Goal: Contribute content: Contribute content

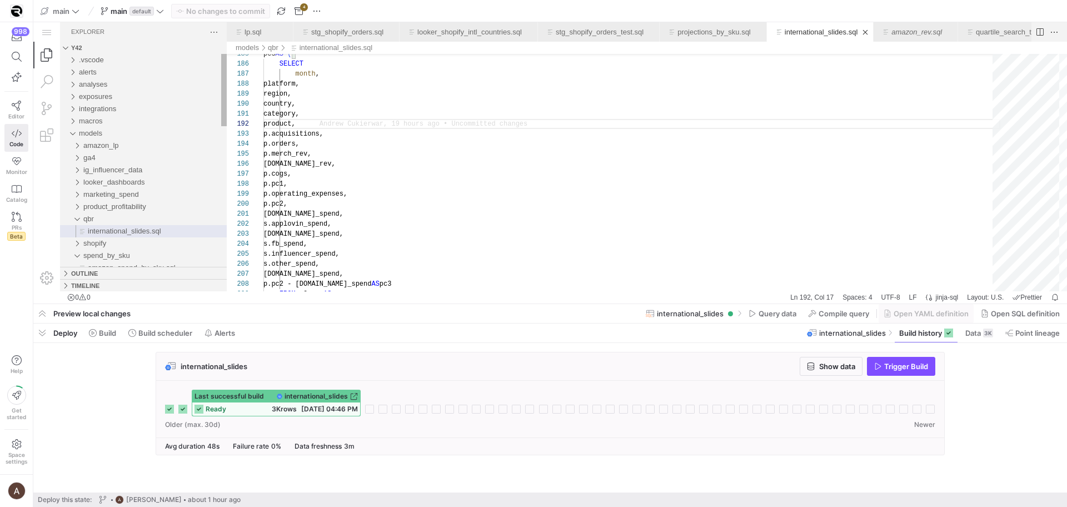
scroll to position [10, 64]
click at [120, 183] on span "looker_dashboards" at bounding box center [114, 182] width 62 height 8
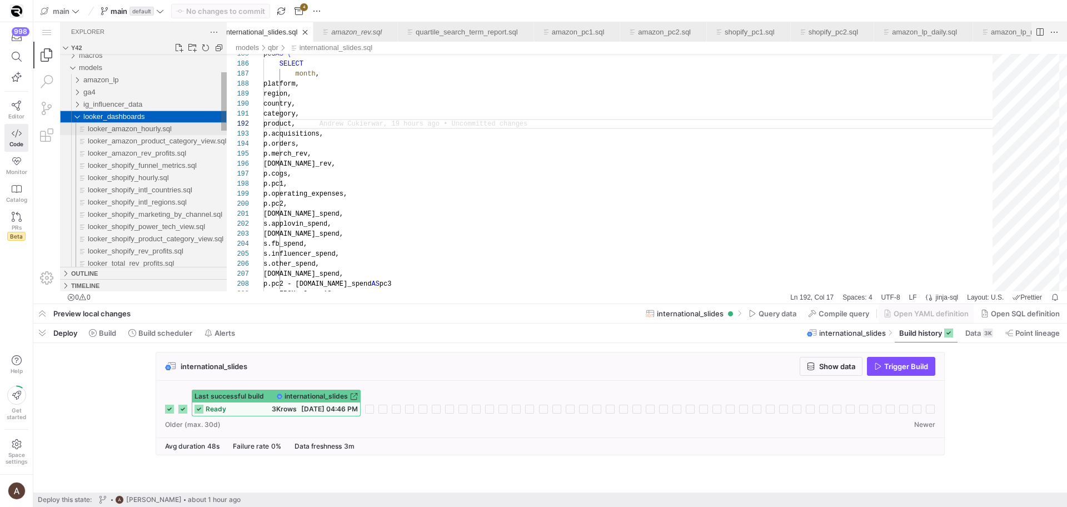
click at [120, 200] on span "looker_shopify_intl_regions.sql" at bounding box center [137, 202] width 99 height 8
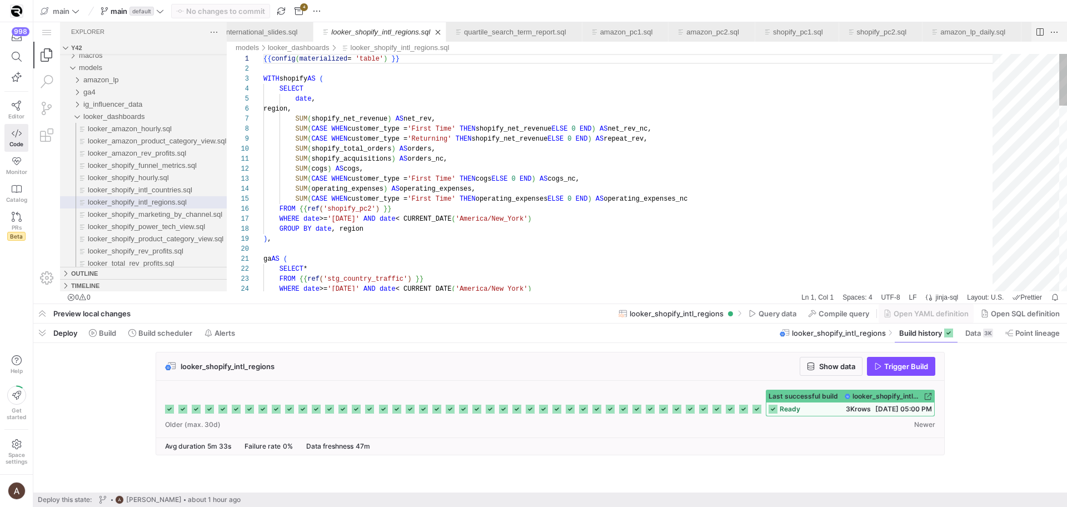
scroll to position [30, 88]
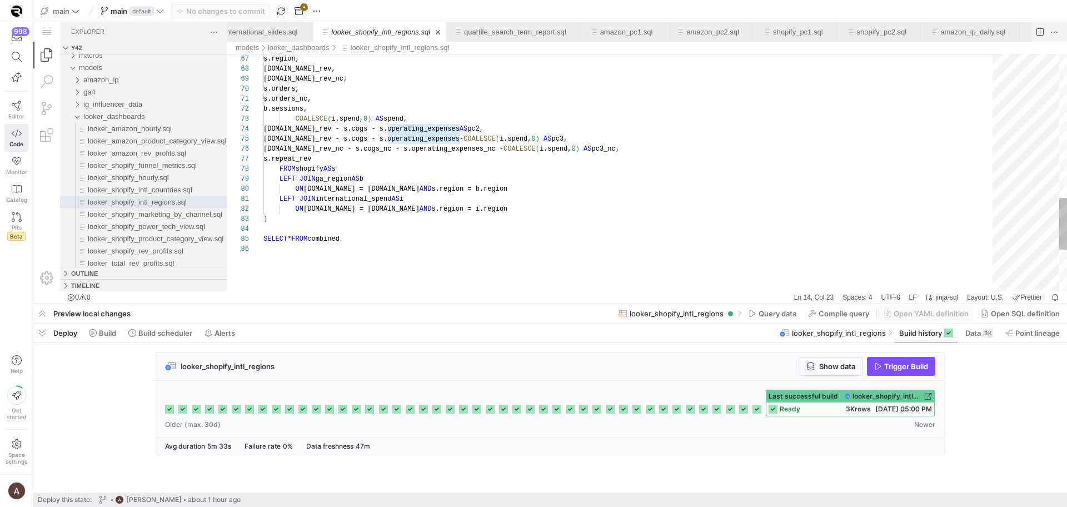
scroll to position [0, 84]
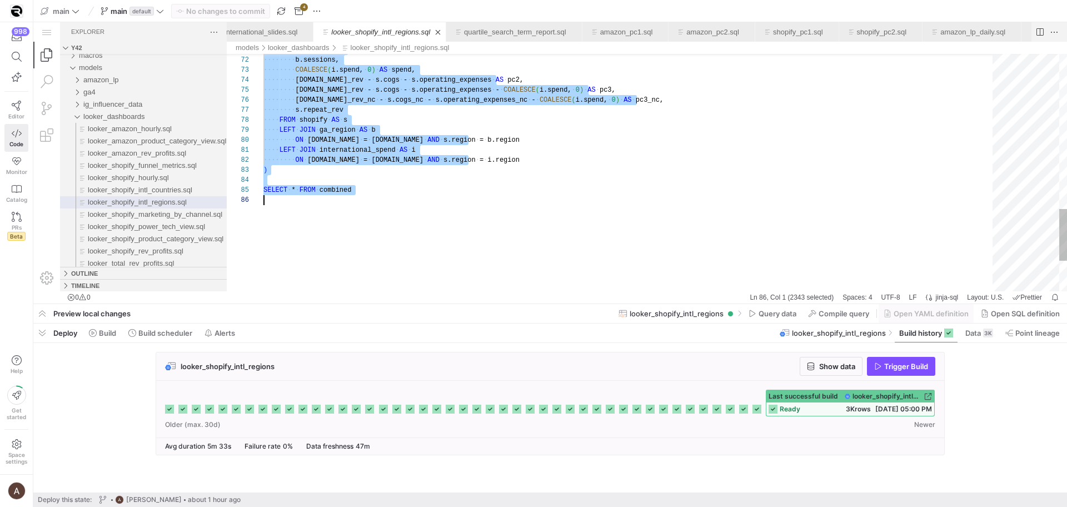
type textarea "LEFT JOIN international_spend AS i ON [DOMAIN_NAME] = [DOMAIN_NAME] AND [DOMAIN…"
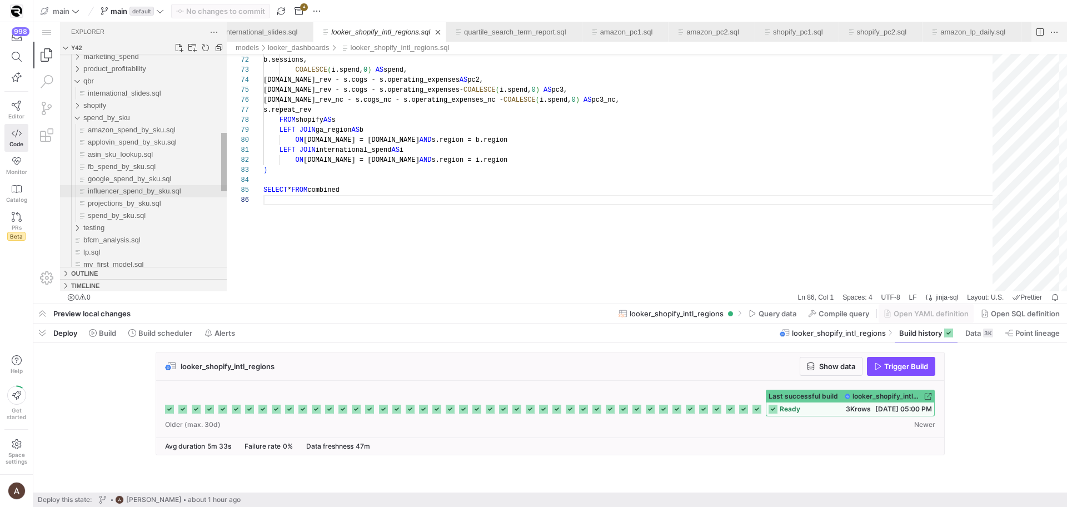
click at [143, 192] on span "influencer_spend_by_sku.sql" at bounding box center [134, 191] width 93 height 8
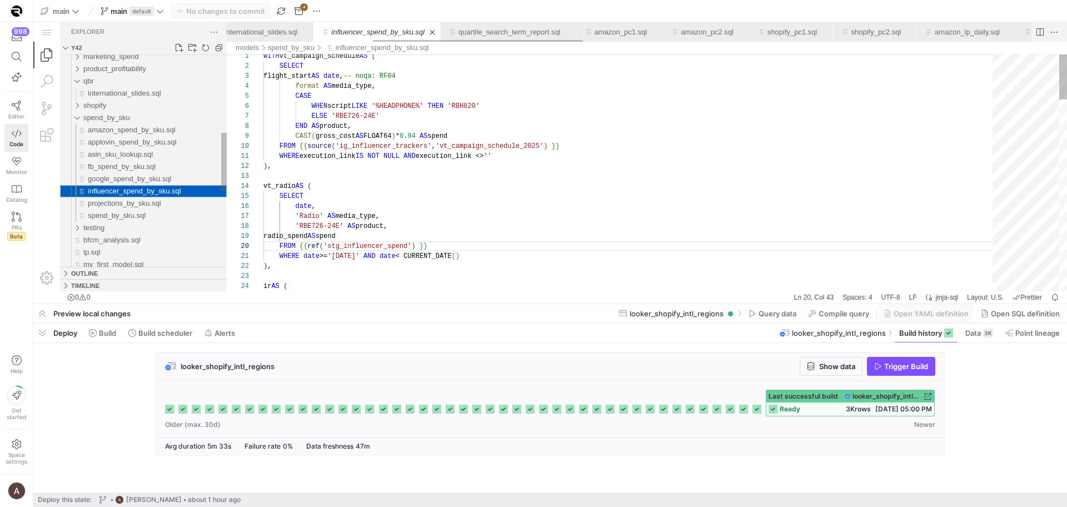
scroll to position [100, 169]
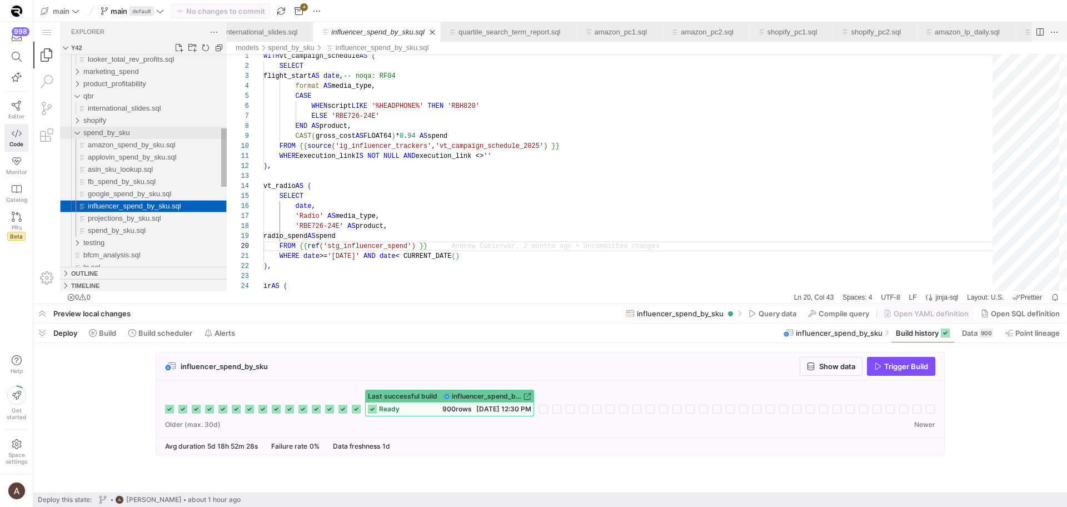
click at [107, 132] on span "spend_by_sku" at bounding box center [106, 132] width 47 height 8
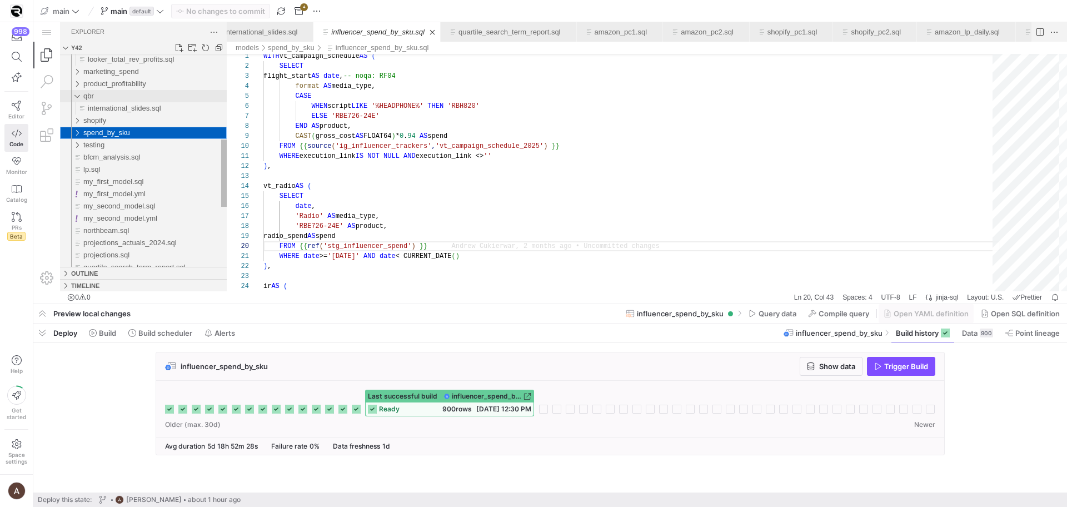
click at [102, 96] on div "qbr" at bounding box center [154, 96] width 143 height 12
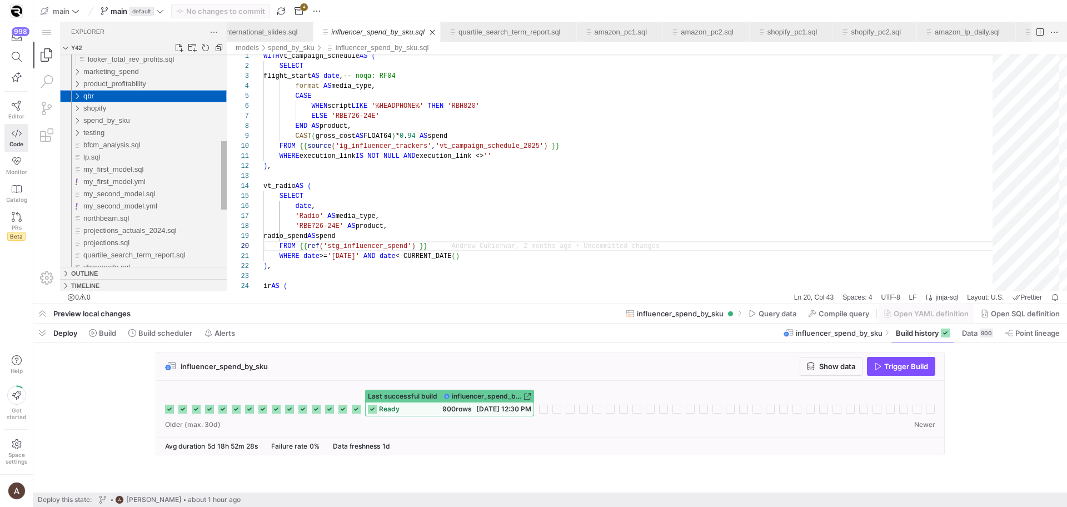
click at [102, 96] on div "qbr" at bounding box center [154, 96] width 143 height 12
click at [179, 43] on link "New File..." at bounding box center [178, 47] width 11 height 11
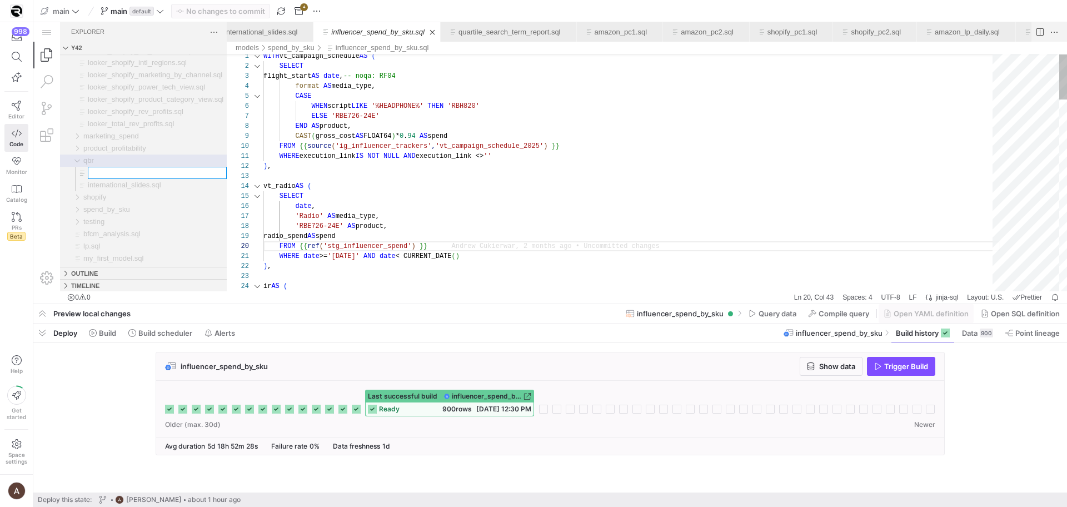
type input "l"
type input "d2c_by_region.sql"
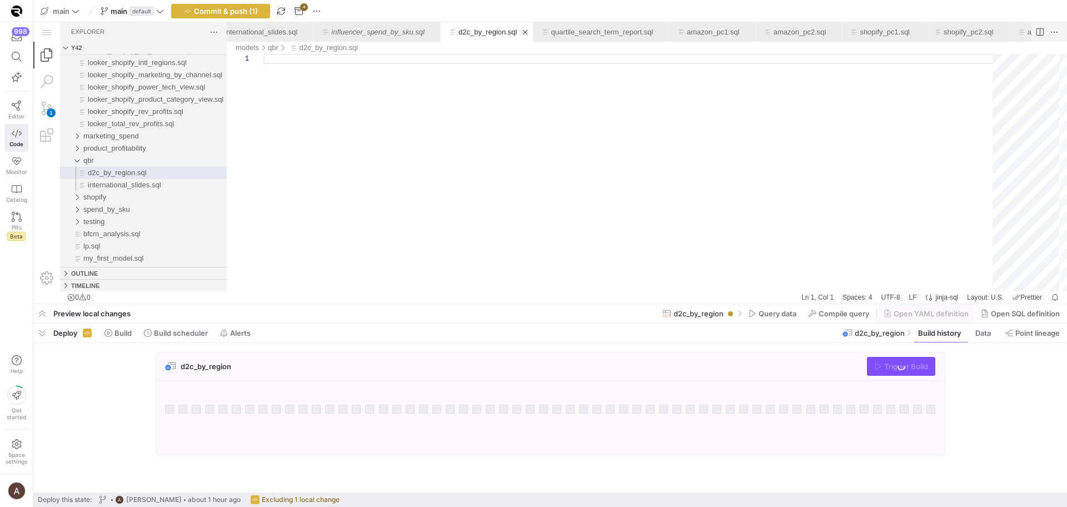
click at [372, 170] on div "d2c_by_region.sql" at bounding box center [631, 172] width 737 height 237
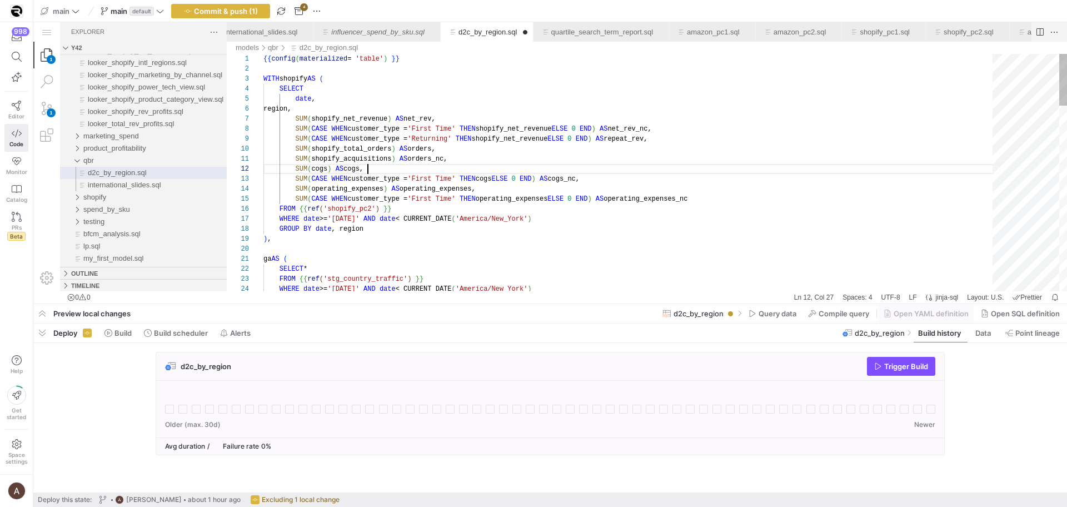
scroll to position [10, 105]
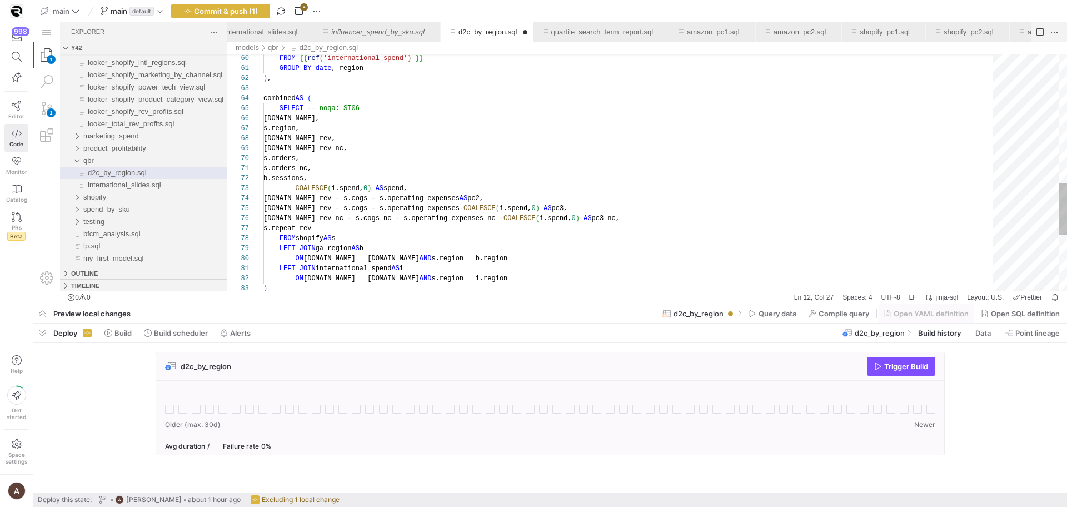
scroll to position [0, 81]
click at [375, 169] on div "[DOMAIN_NAME], s.region, [DOMAIN_NAME]_rev, [DOMAIN_NAME]_rev_nc, s.orders, s.o…" at bounding box center [631, 7] width 737 height 1088
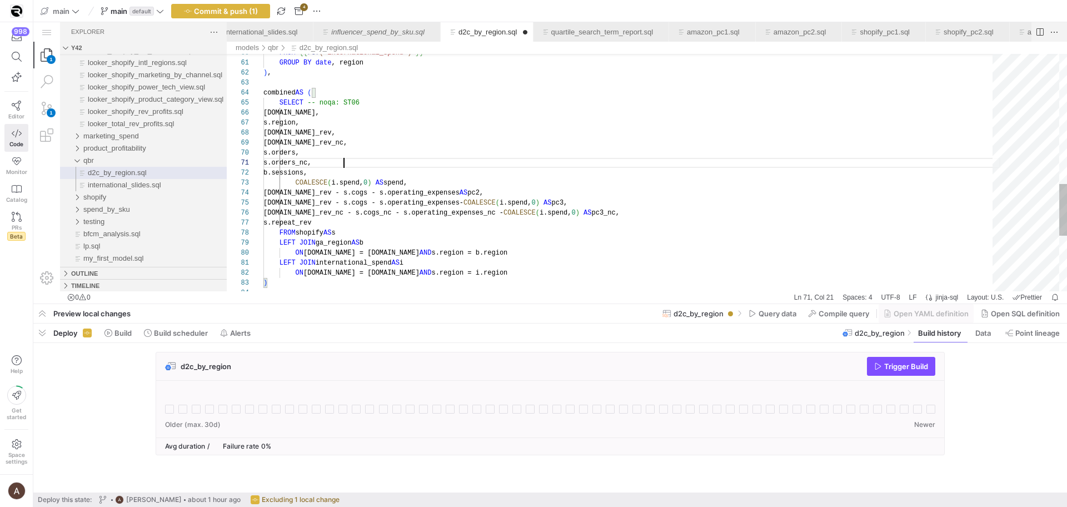
scroll to position [10, 76]
click at [375, 169] on div "[DOMAIN_NAME], s.region, [DOMAIN_NAME]_rev, [DOMAIN_NAME]_rev_nc, s.orders, s.o…" at bounding box center [631, 1] width 737 height 1088
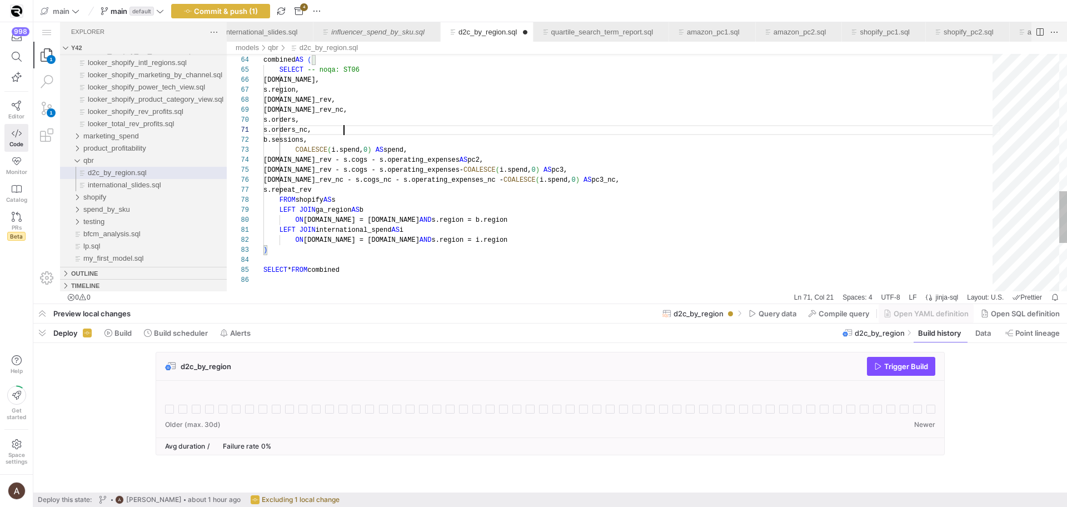
scroll to position [0, 81]
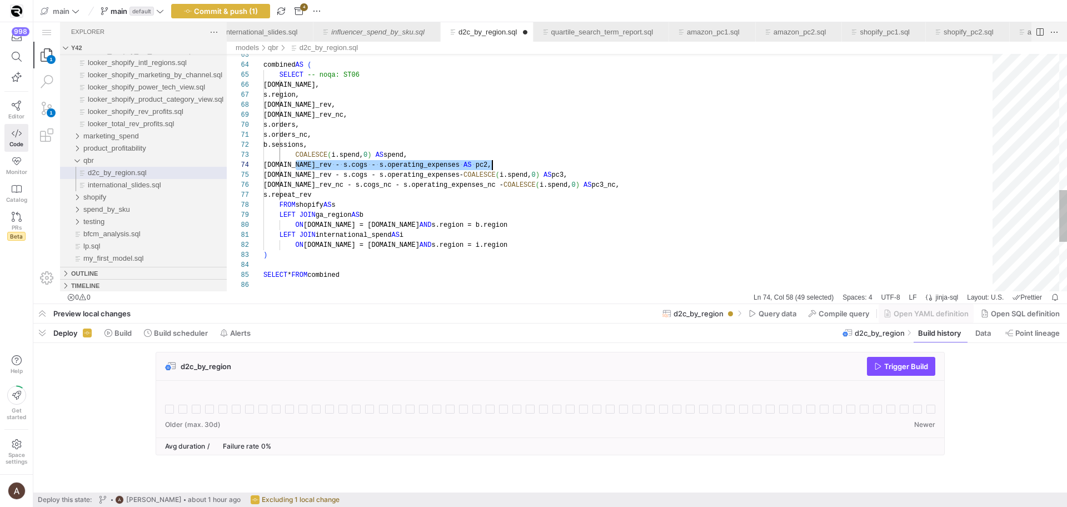
drag, startPoint x: 296, startPoint y: 166, endPoint x: 518, endPoint y: 167, distance: 221.8
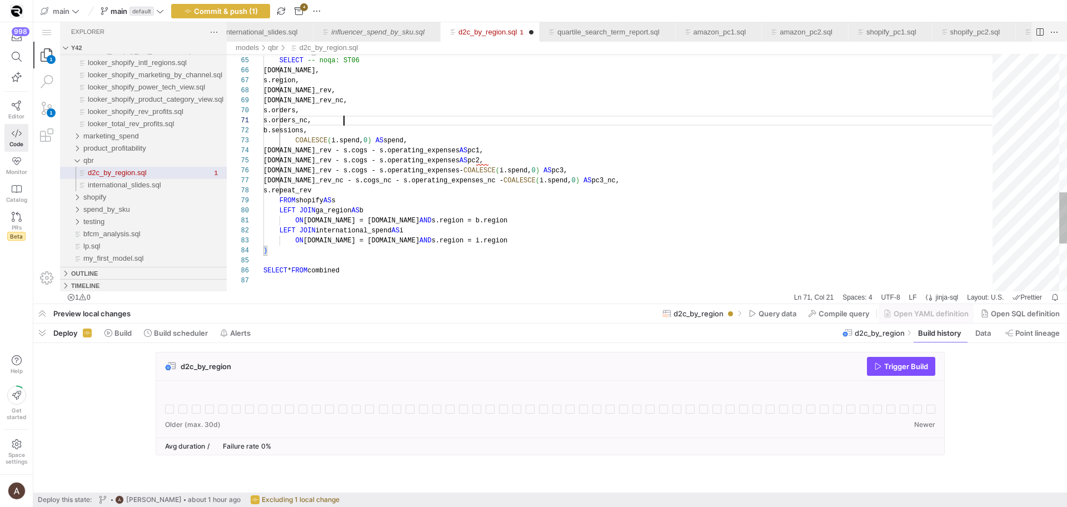
scroll to position [0, 81]
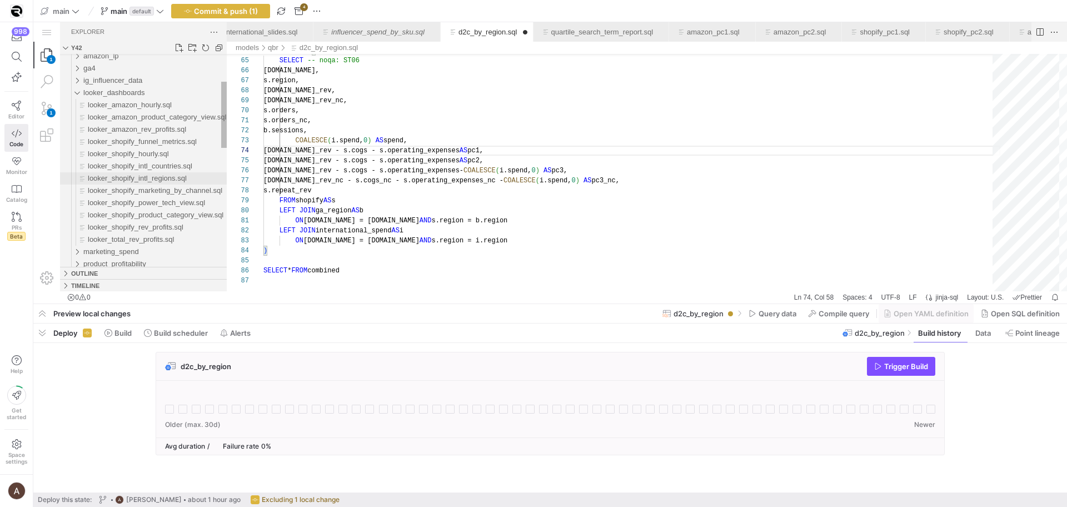
type textarea "s.orders_nc, b.sessions, COALESCE(i.spend, 0) AS spend, [DOMAIN_NAME]_rev - [DO…"
click at [128, 182] on span "looker_shopify_intl_regions.sql" at bounding box center [137, 178] width 99 height 8
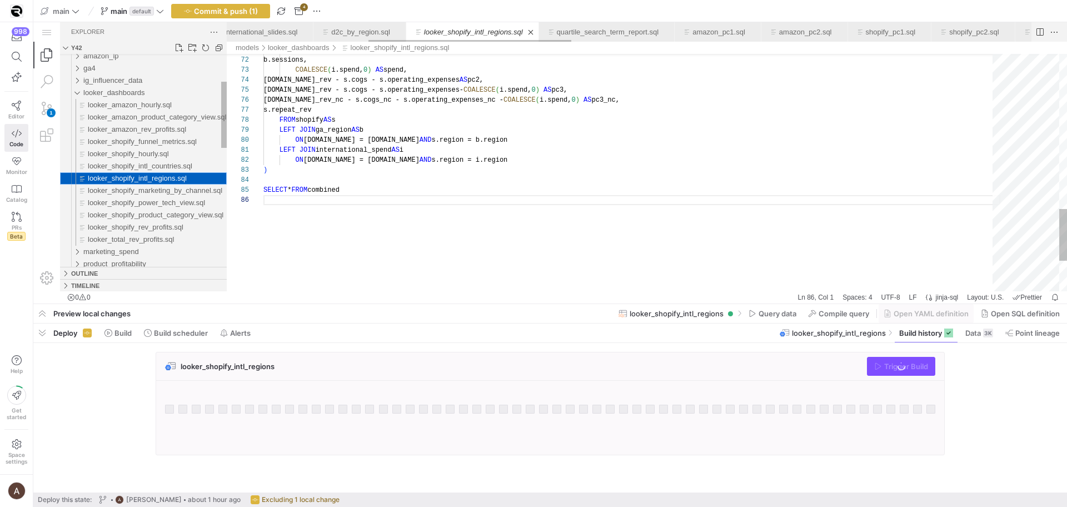
scroll to position [50, 0]
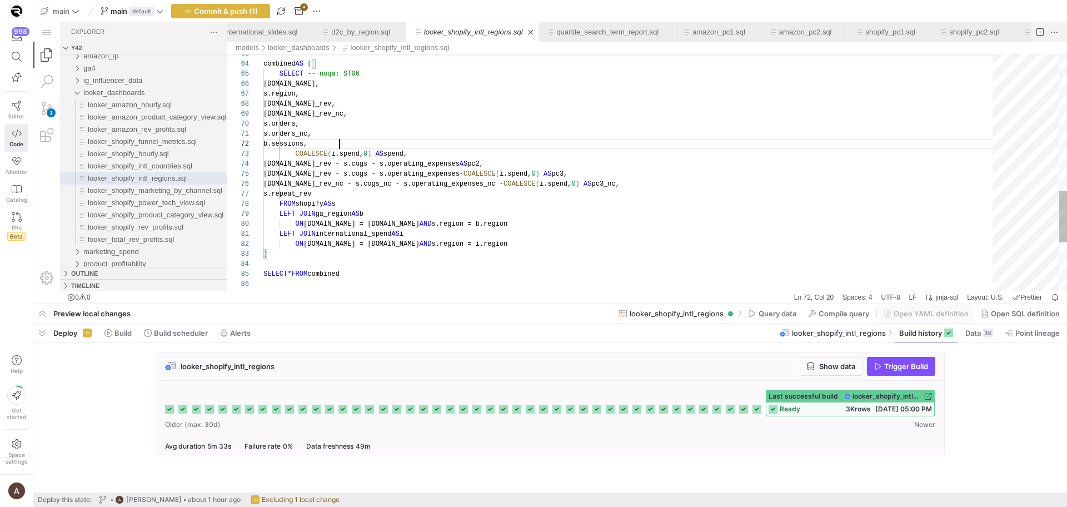
paste textarea "1, [DOMAIN_NAME]_rev - [DOMAIN_NAME] - [DOMAIN_NAME]_expenses AS pc2, [DOMAIN_N…"
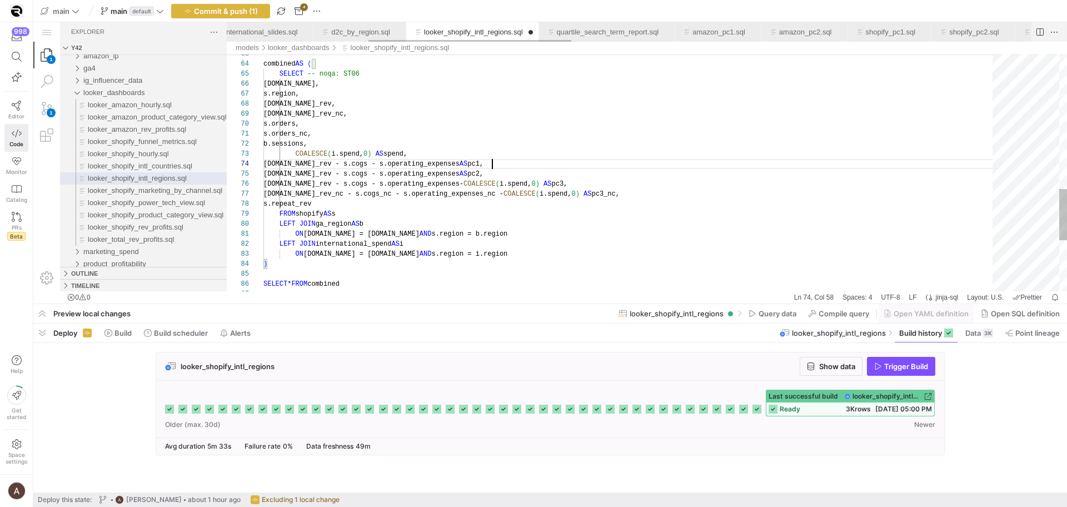
scroll to position [10, 76]
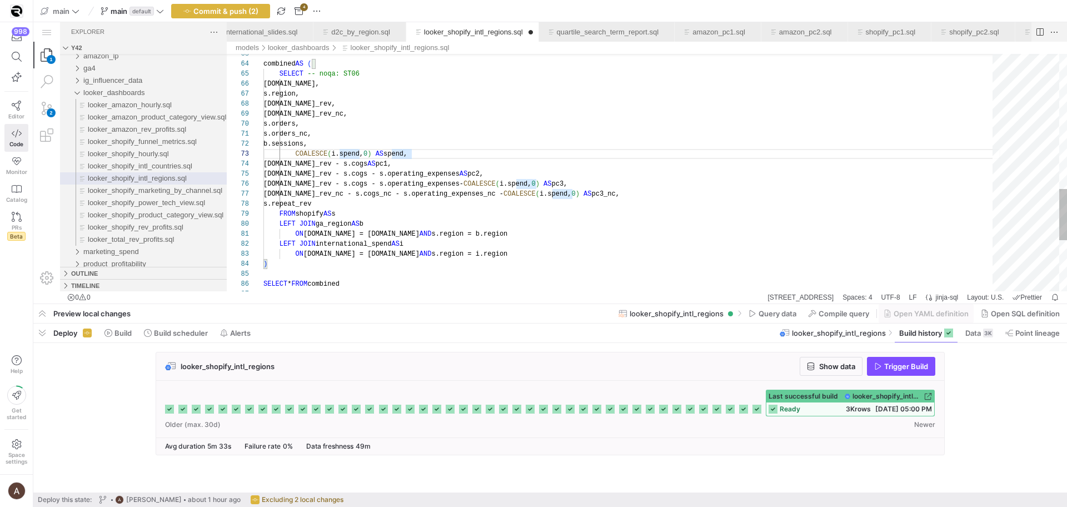
type textarea "GROUP BY date, region ), combined AS ( SELECT -- noqa: ST06 [DOMAIN_NAME], s.re…"
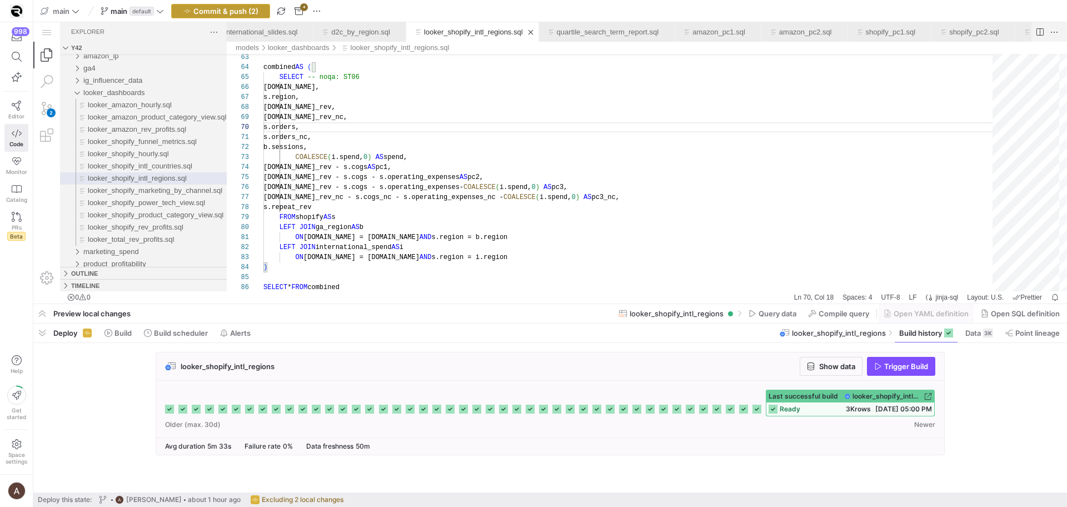
click at [252, 16] on span "button" at bounding box center [221, 10] width 98 height 13
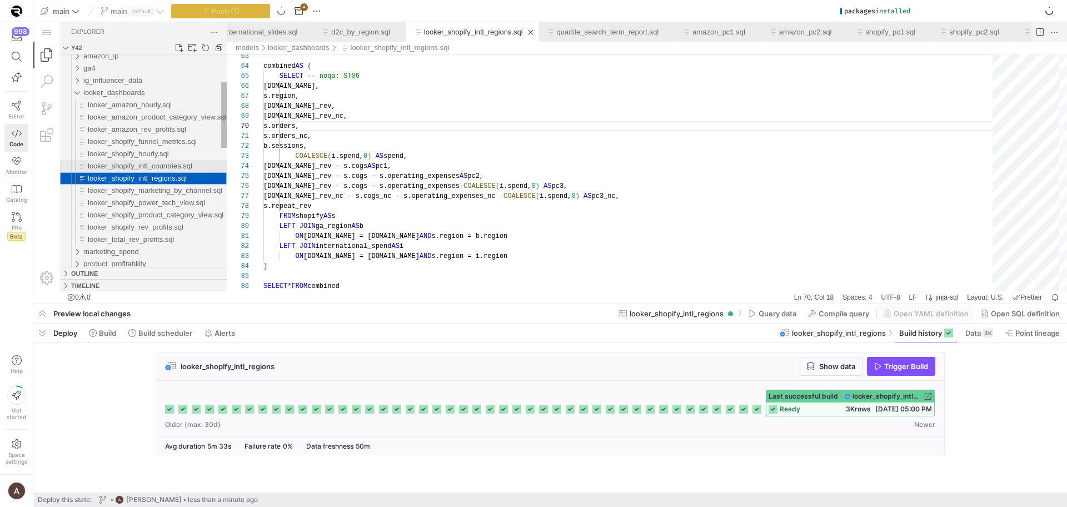
click at [177, 162] on span "looker_shopify_intl_countries.sql" at bounding box center [140, 166] width 105 height 8
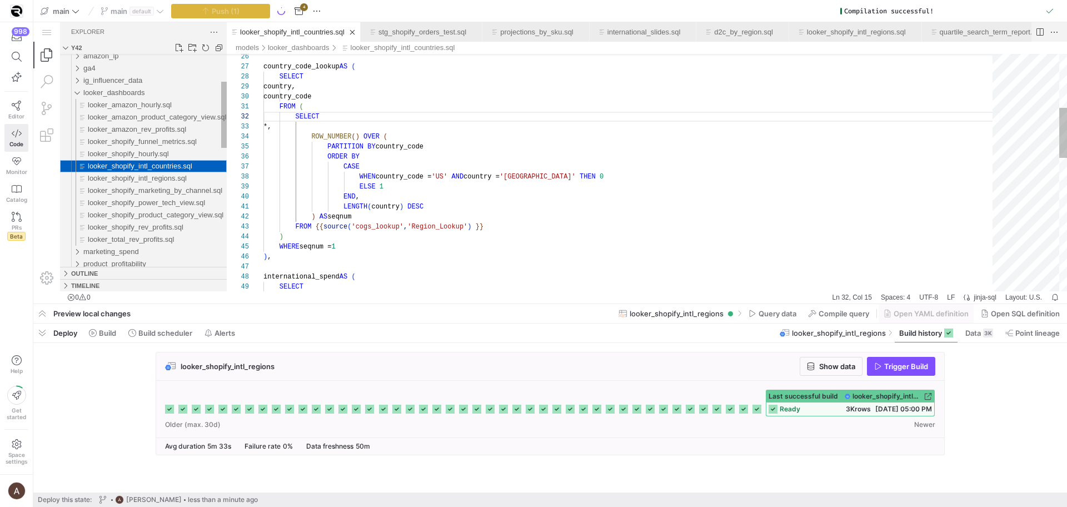
scroll to position [100, 56]
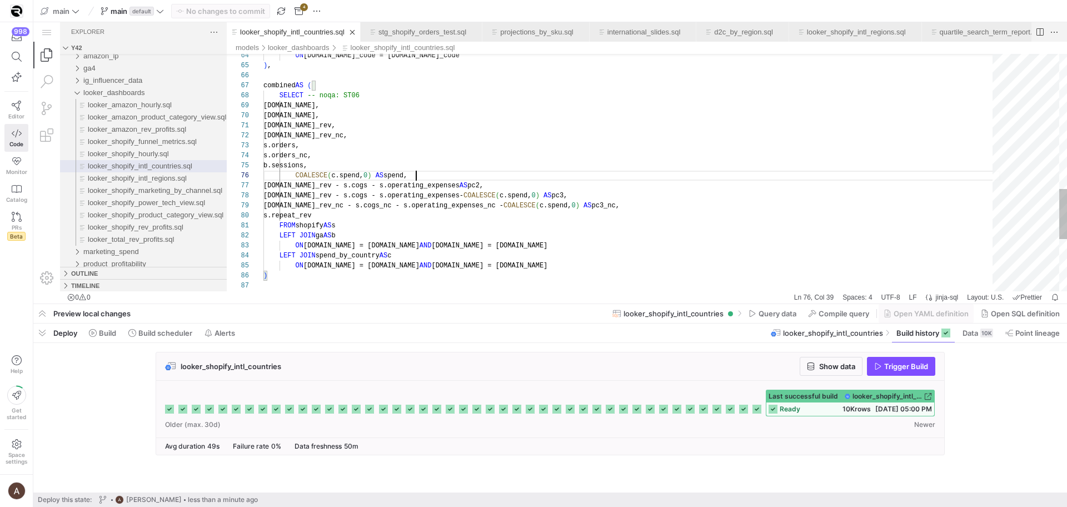
scroll to position [50, 153]
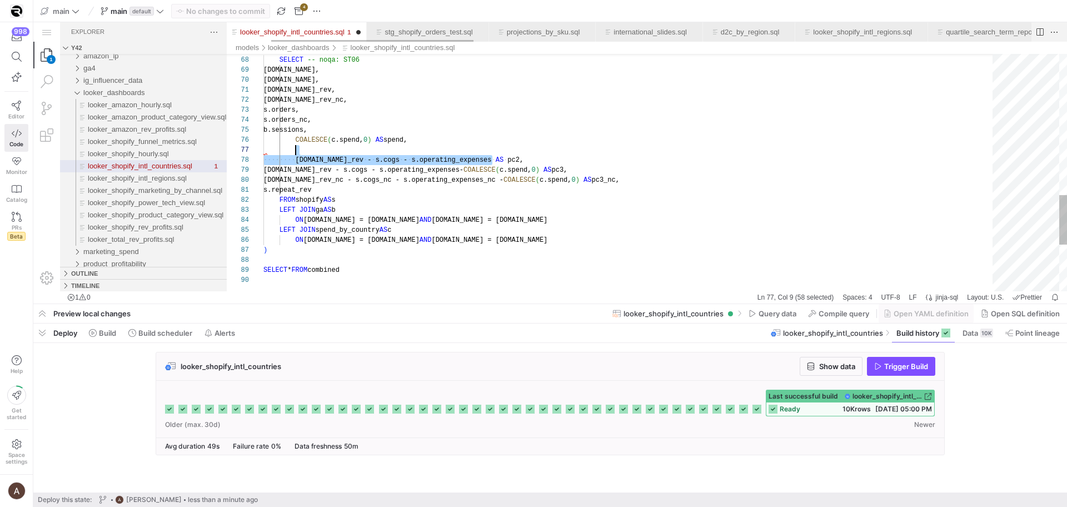
scroll to position [60, 32]
drag, startPoint x: 501, startPoint y: 161, endPoint x: 500, endPoint y: 153, distance: 7.3
paste textarea "[DOMAIN_NAME]_rev - [DOMAIN_NAME] - [DOMAIN_NAME]_expenses AS pc2, [DOMAIN_NAME…"
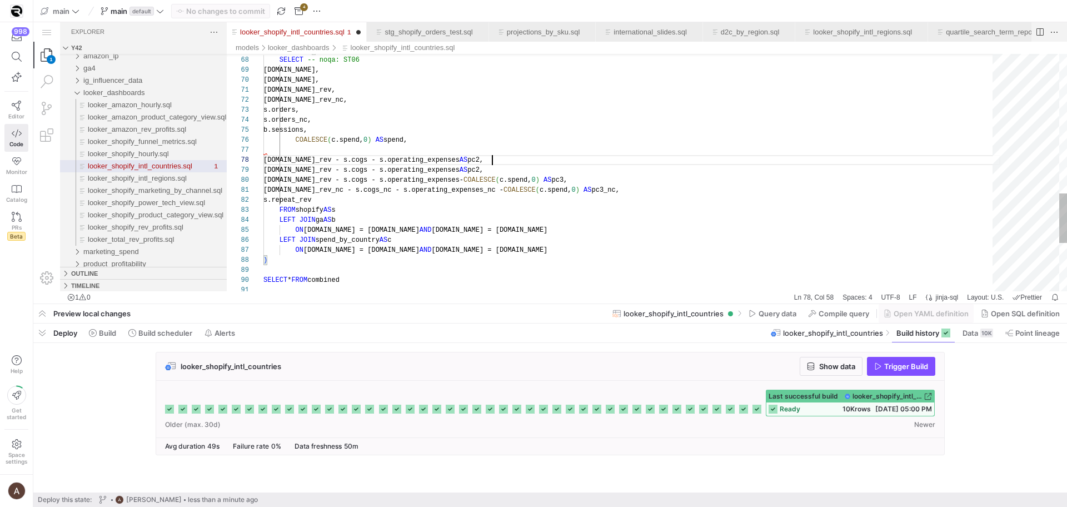
scroll to position [70, 229]
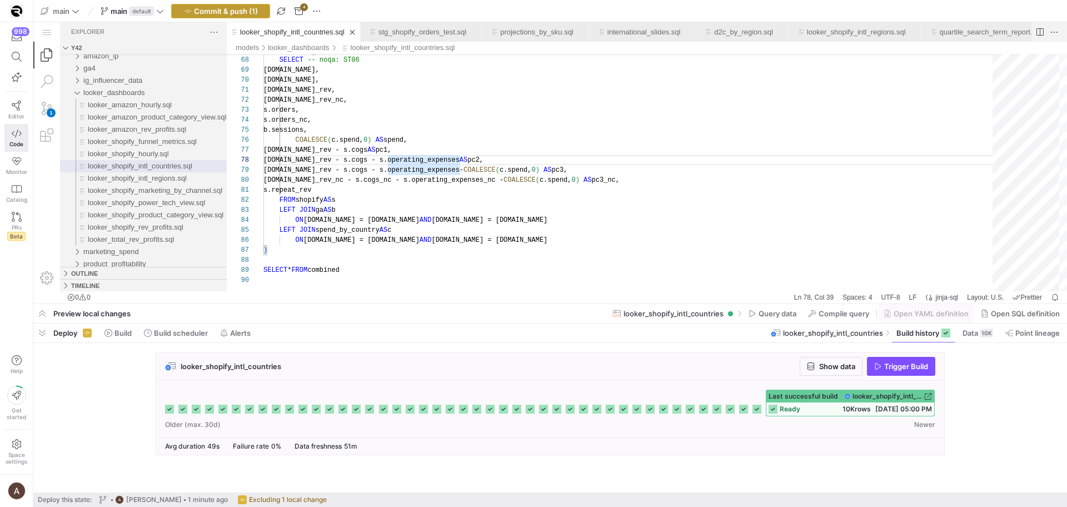
type textarea "[DOMAIN_NAME]_rev, [DOMAIN_NAME]_rev_nc, s.orders, s.orders_nc, b.sessions, COA…"
click at [226, 16] on span "button" at bounding box center [221, 10] width 98 height 13
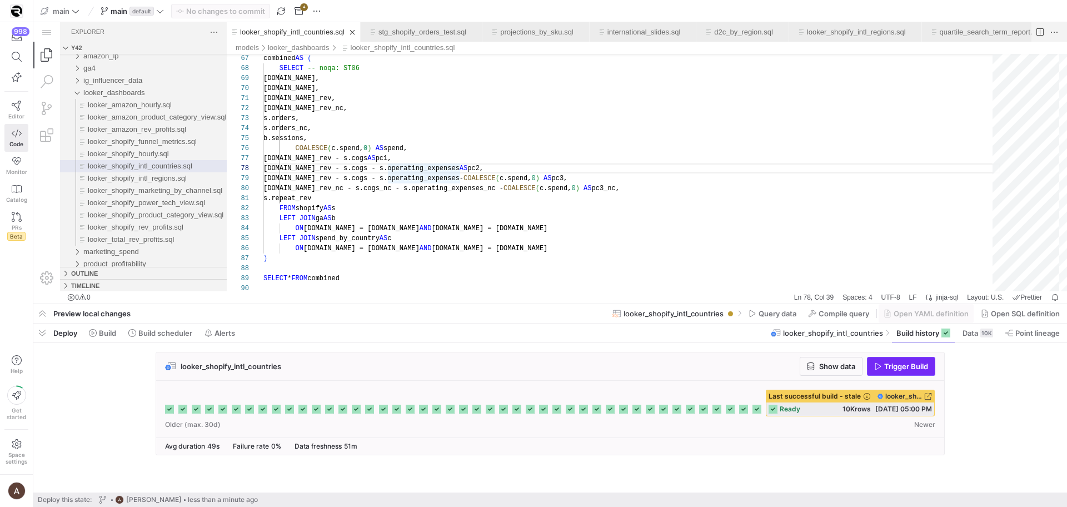
click at [882, 369] on span "Trigger Build" at bounding box center [901, 366] width 54 height 9
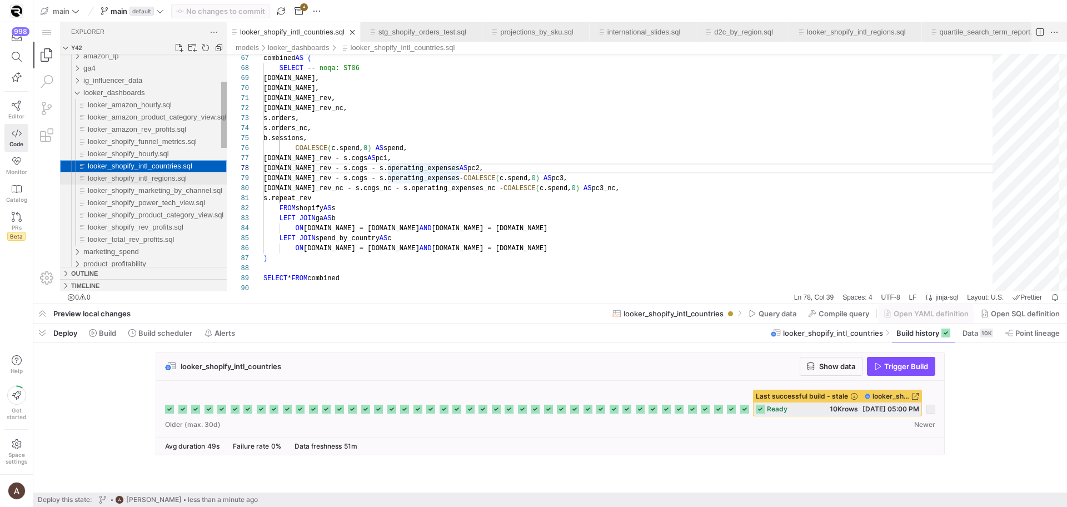
click at [113, 176] on span "looker_shopify_intl_regions.sql" at bounding box center [137, 178] width 99 height 8
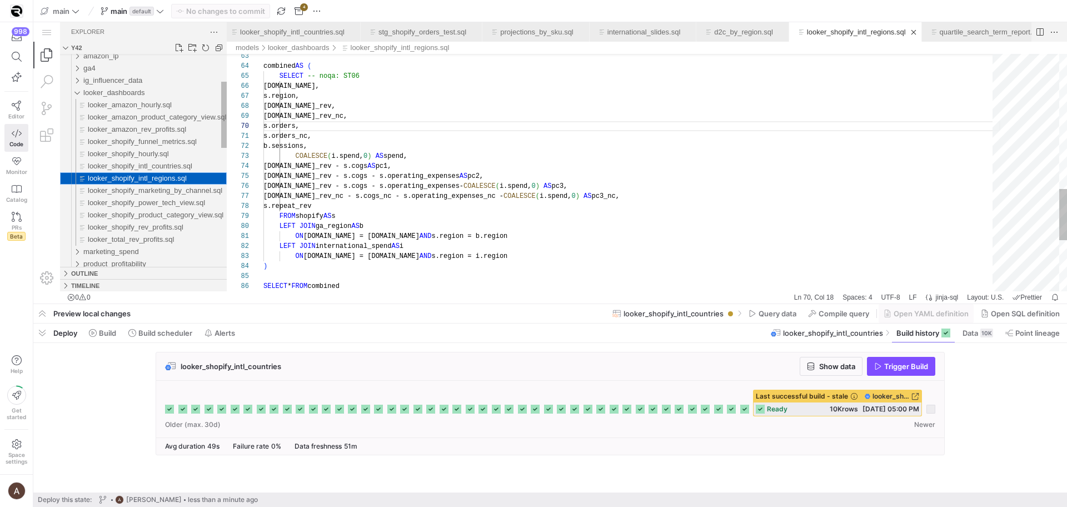
scroll to position [100, 68]
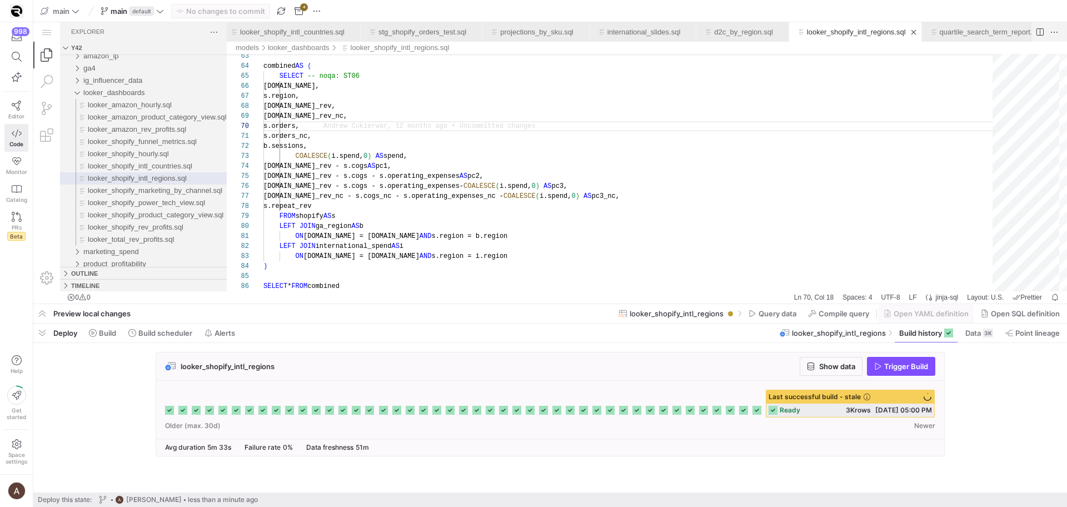
click at [907, 366] on div "Trigger Build" at bounding box center [901, 366] width 68 height 19
click at [907, 366] on span "Trigger Build" at bounding box center [906, 366] width 44 height 9
click at [971, 366] on div "looker_shopify_intl_regions Show data Trigger Build Last successful build - sta…" at bounding box center [547, 407] width 1029 height 110
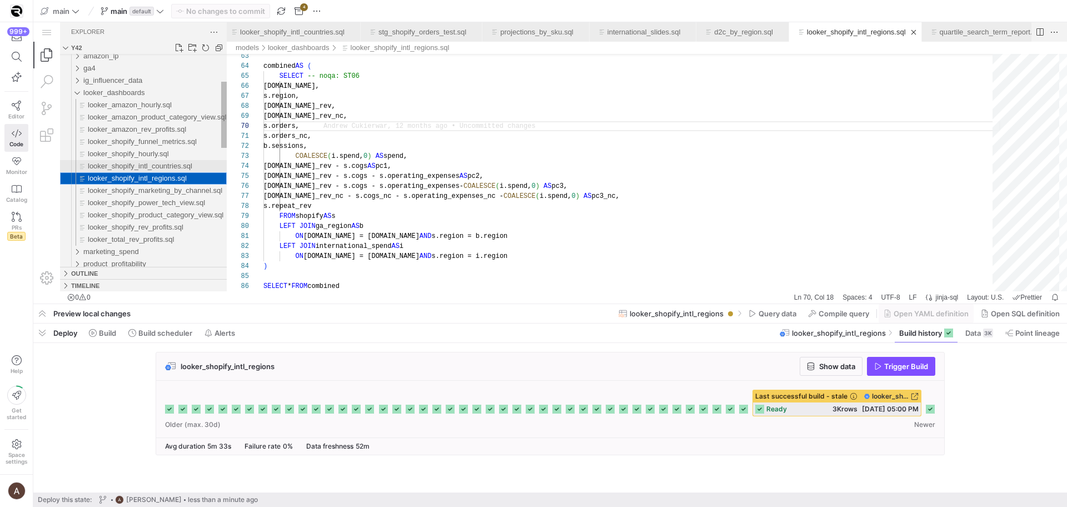
click at [171, 163] on span "looker_shopify_intl_countries.sql" at bounding box center [140, 166] width 105 height 8
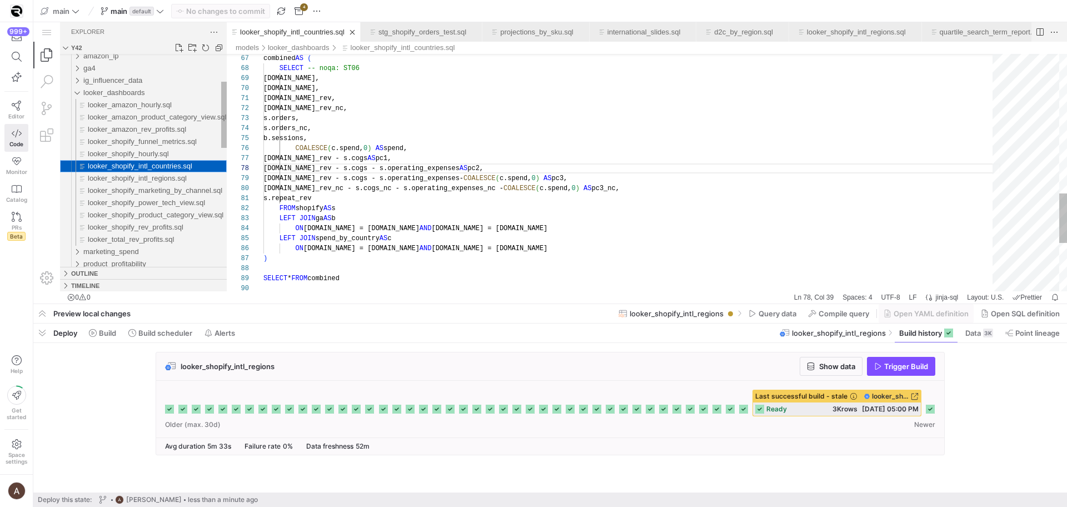
scroll to position [100, 153]
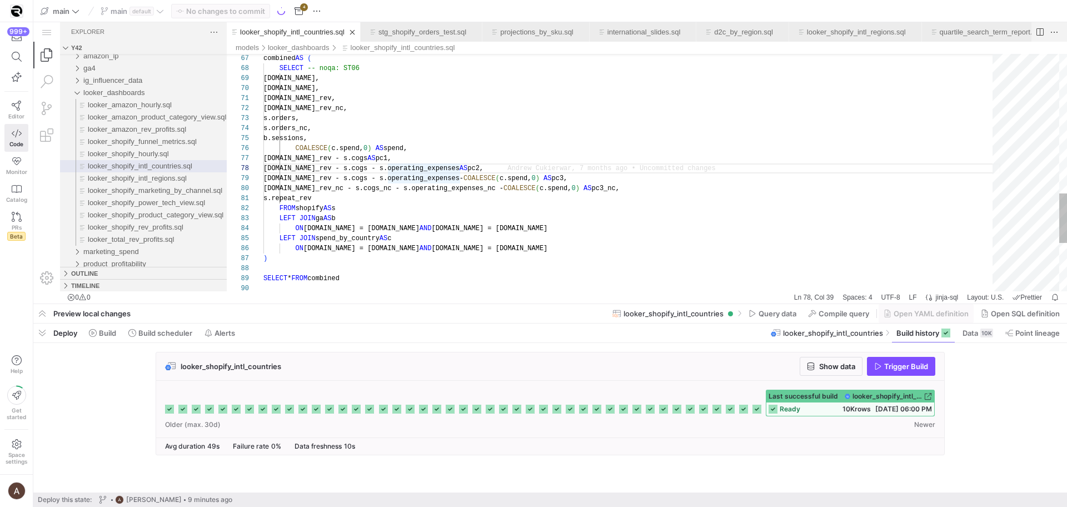
type textarea "s.repeat_rev FROM shopify AS s LEFT JOIN ga AS b ON [DOMAIN_NAME] = [DOMAIN_NAM…"
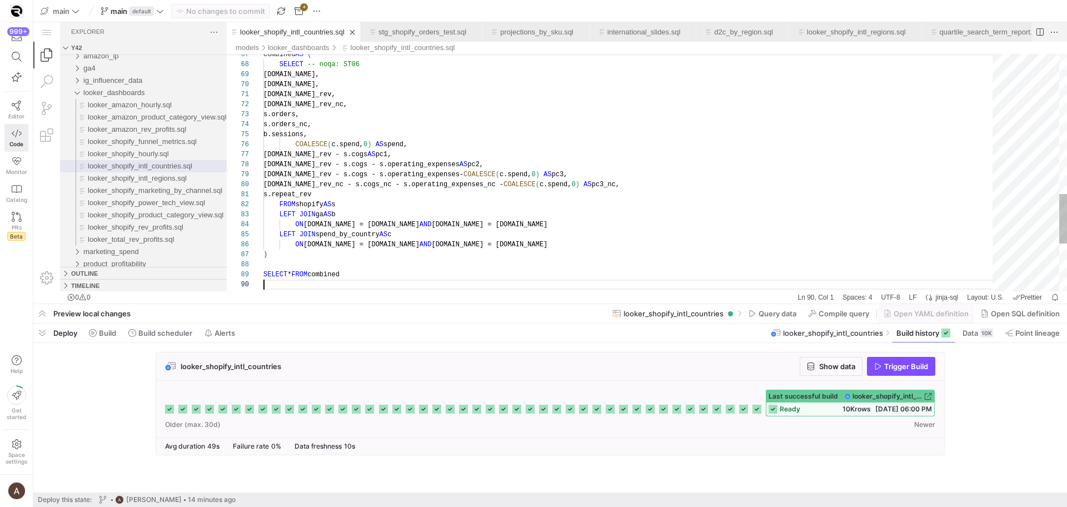
scroll to position [90, 0]
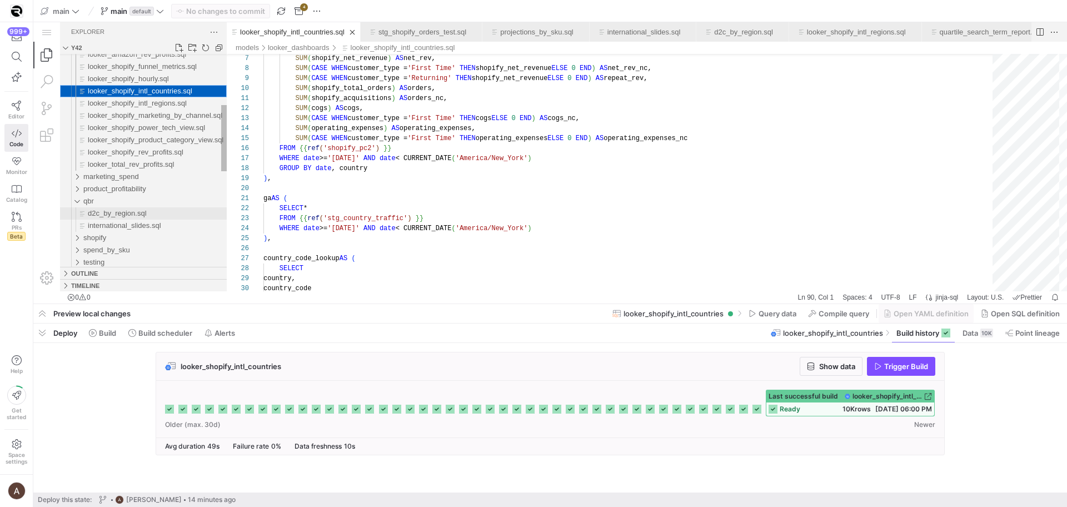
click at [162, 210] on div "d2c_by_region.sql" at bounding box center [157, 213] width 139 height 12
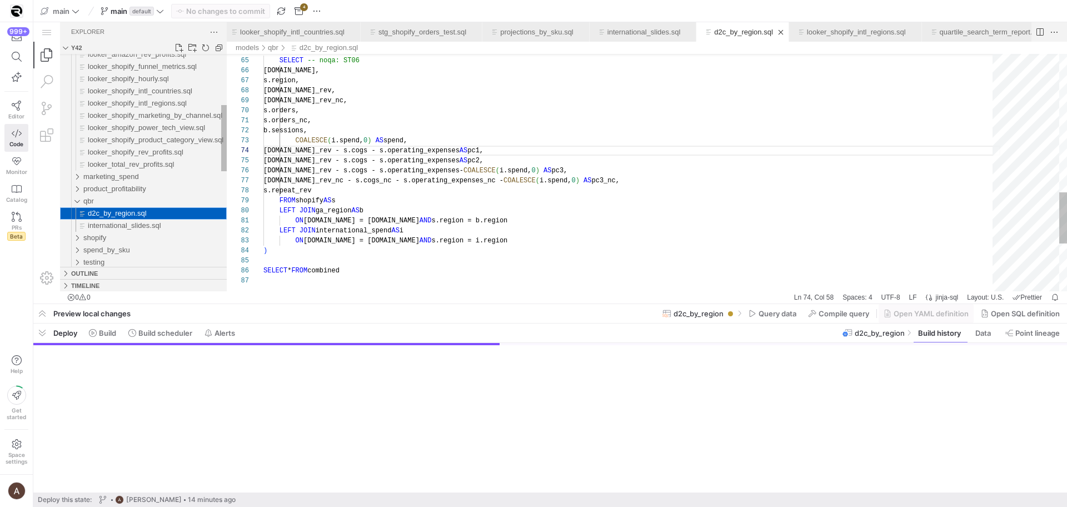
scroll to position [100, 229]
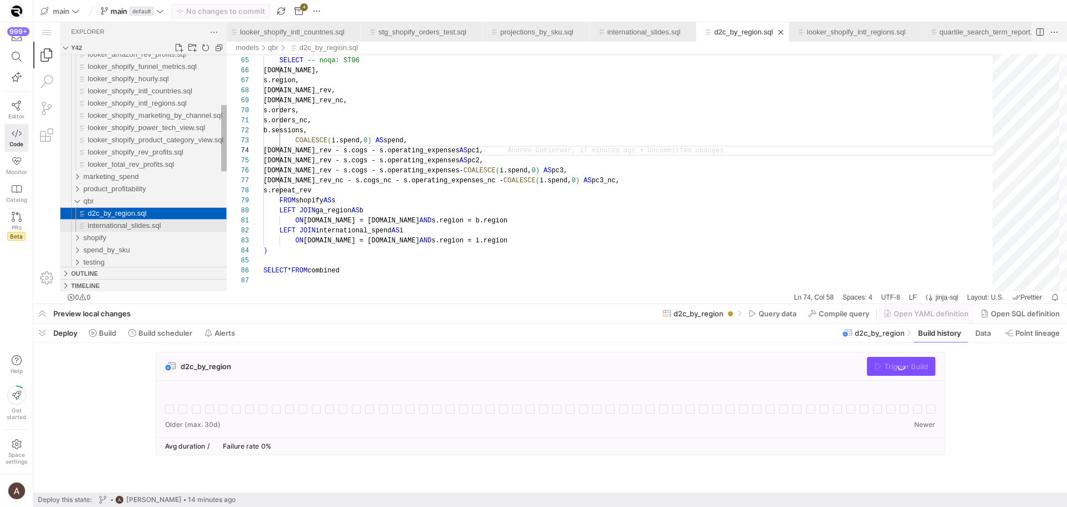
click at [161, 223] on span "international_slides.sql" at bounding box center [124, 225] width 73 height 8
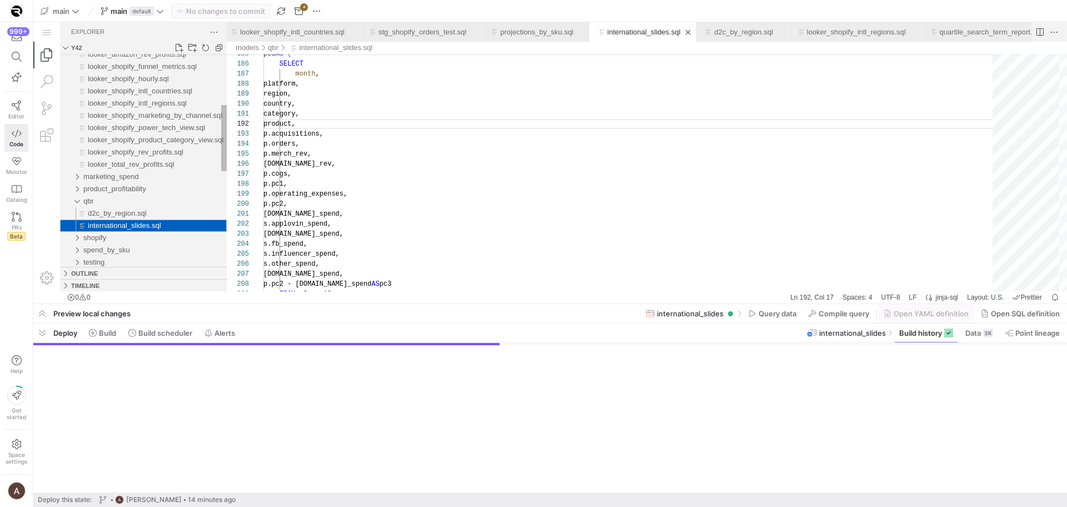
scroll to position [100, 64]
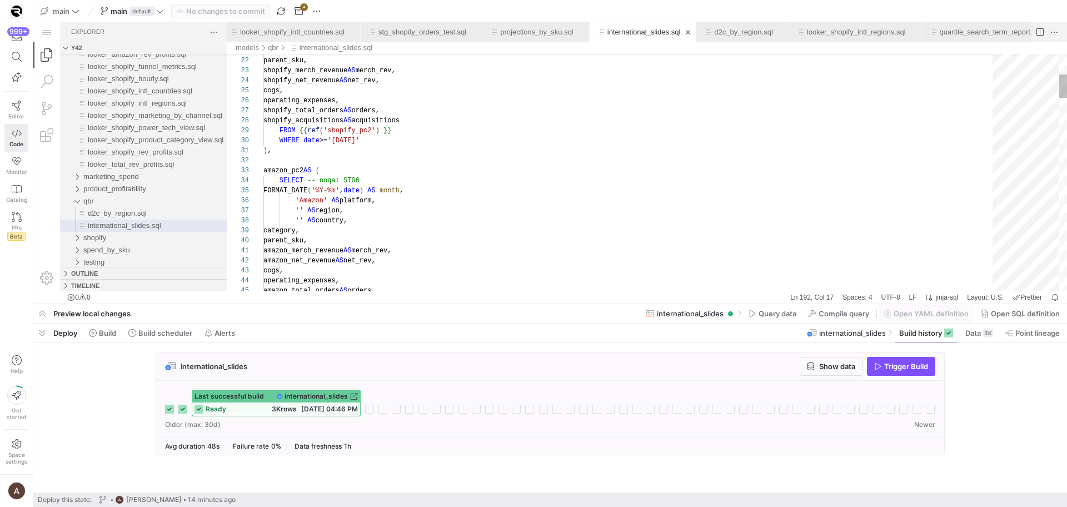
type textarea "), amazon_pc2 AS ( SELECT -- noqa: ST06 FORMAT_DATE('%Y-%m', date) AS month, 'A…"
drag, startPoint x: 296, startPoint y: 191, endPoint x: 405, endPoint y: 191, distance: 108.4
